Goal: Find contact information: Find contact information

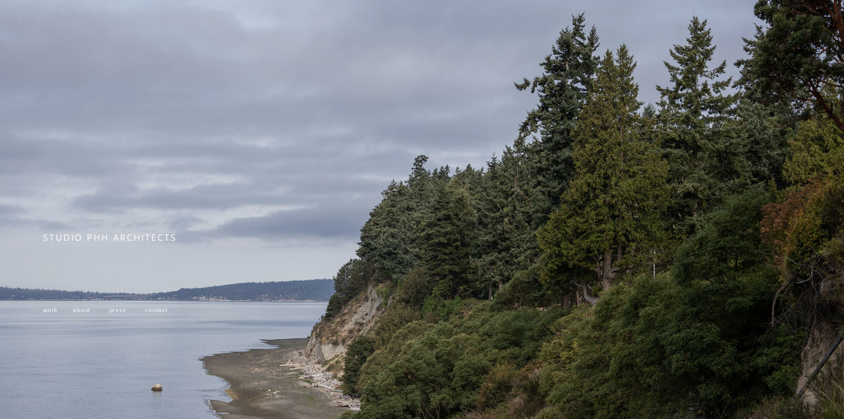
click at [164, 312] on span "contact" at bounding box center [156, 309] width 23 height 8
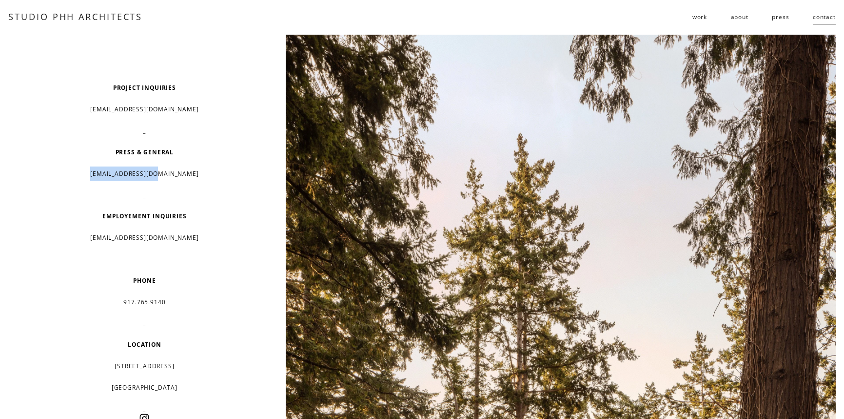
drag, startPoint x: 182, startPoint y: 175, endPoint x: 111, endPoint y: 177, distance: 70.7
click at [111, 177] on p "info@studiophh.com" at bounding box center [144, 173] width 203 height 15
copy p "info@studiophh.com"
